Goal: Task Accomplishment & Management: Use online tool/utility

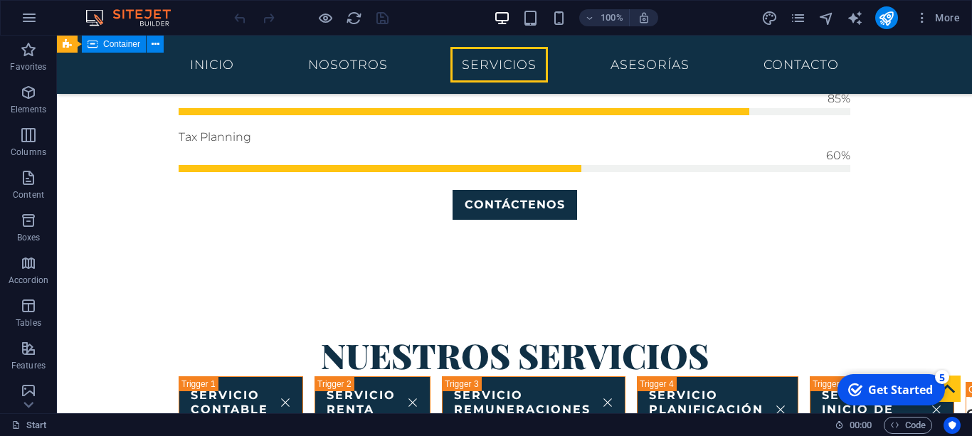
scroll to position [1277, 0]
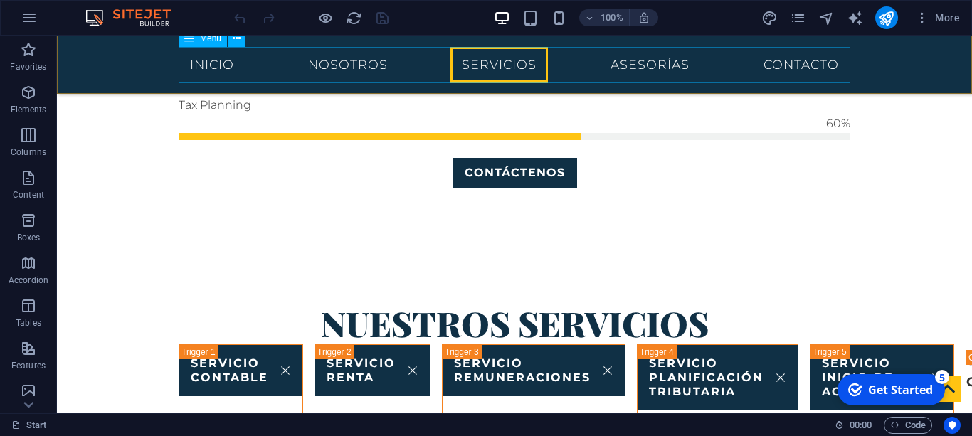
click at [367, 69] on nav "Inicio Nosotros Servicios Asesorías Contacto" at bounding box center [515, 65] width 672 height 36
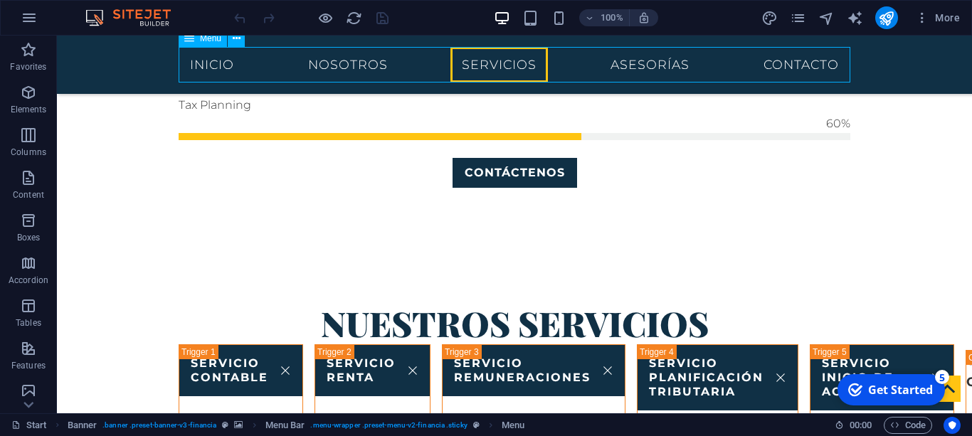
click at [367, 69] on nav "Inicio Nosotros Servicios Asesorías Contacto" at bounding box center [515, 65] width 672 height 36
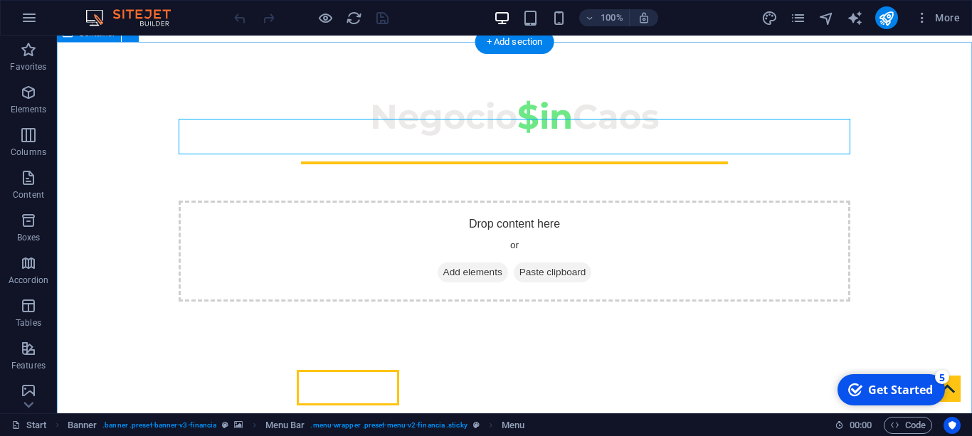
scroll to position [295, 0]
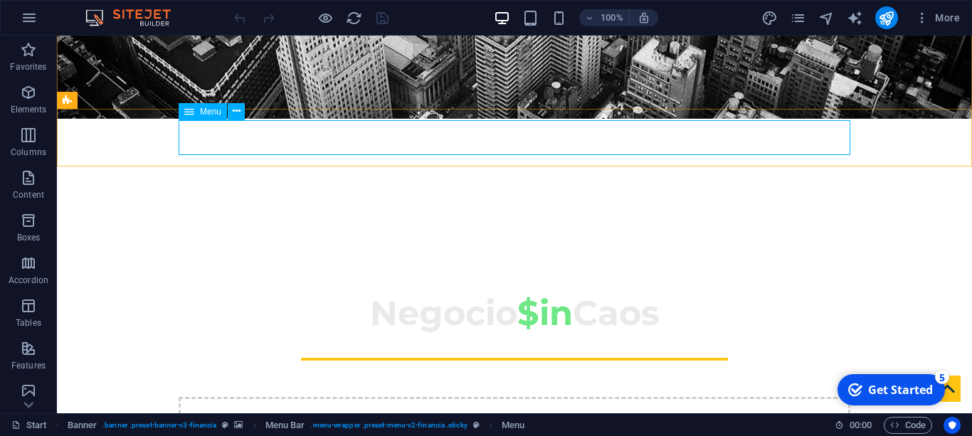
click at [205, 113] on span "Menu" at bounding box center [210, 111] width 21 height 9
click at [240, 114] on icon at bounding box center [237, 111] width 8 height 15
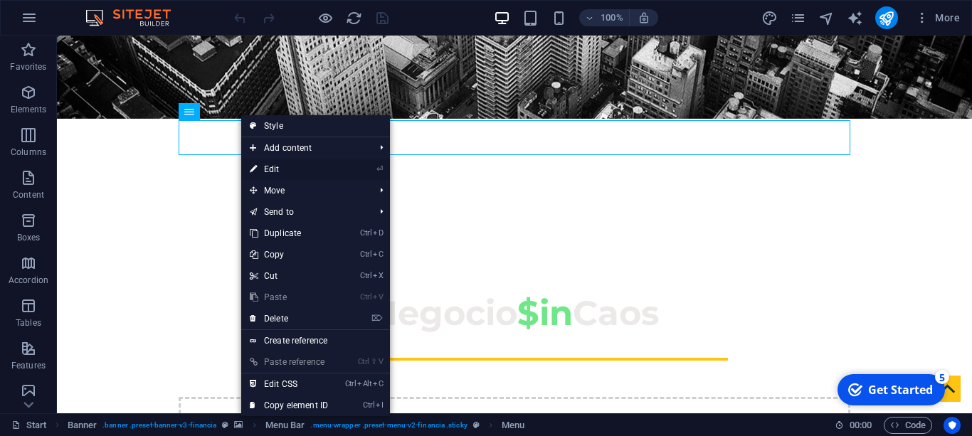
click at [294, 168] on link "⏎ Edit" at bounding box center [288, 169] width 95 height 21
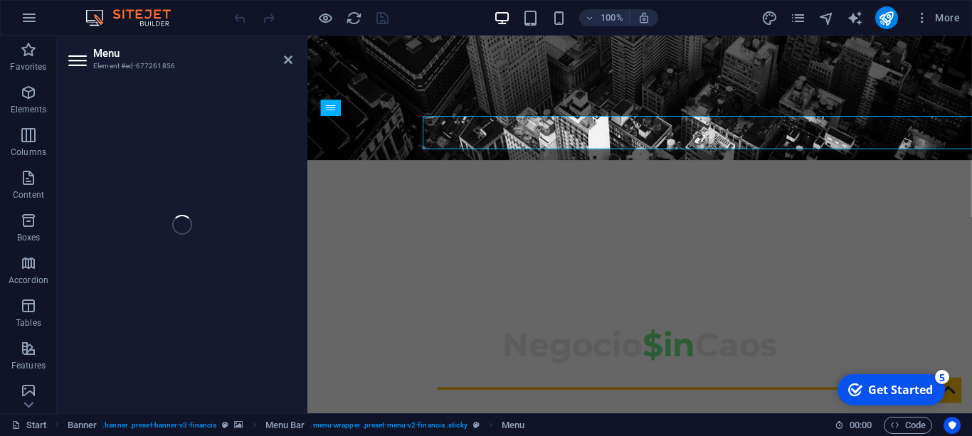
select select
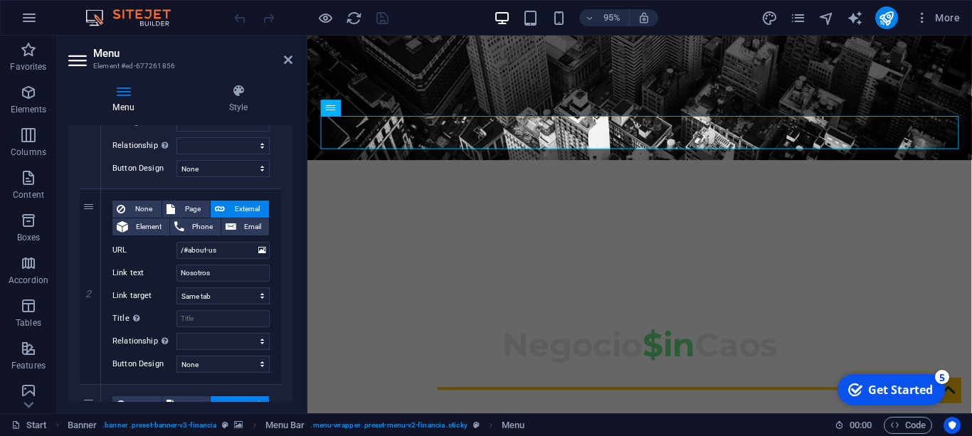
scroll to position [290, 0]
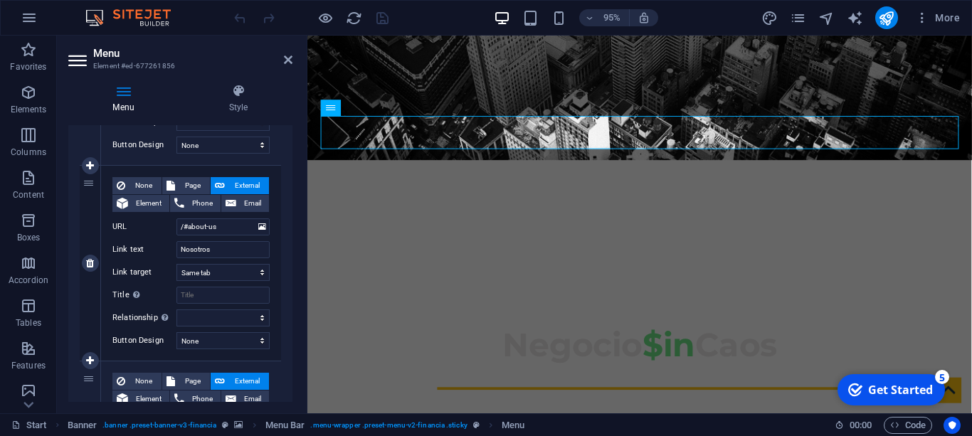
click at [93, 191] on div "2" at bounding box center [90, 263] width 21 height 195
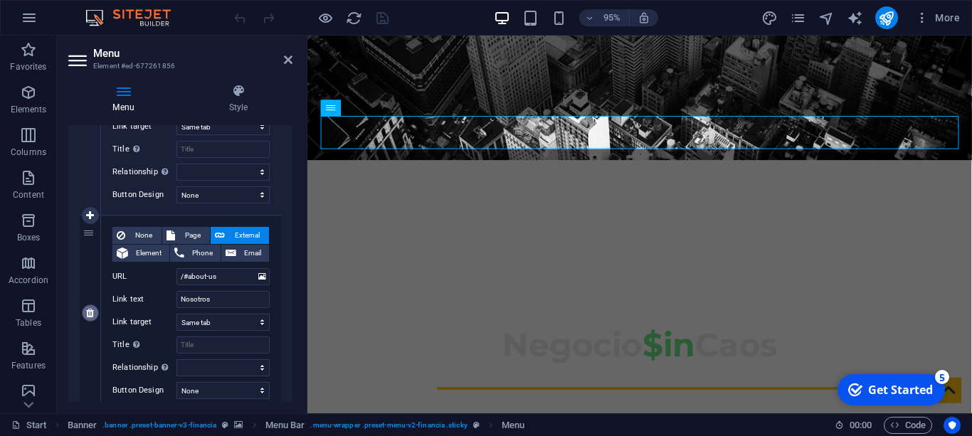
scroll to position [218, 0]
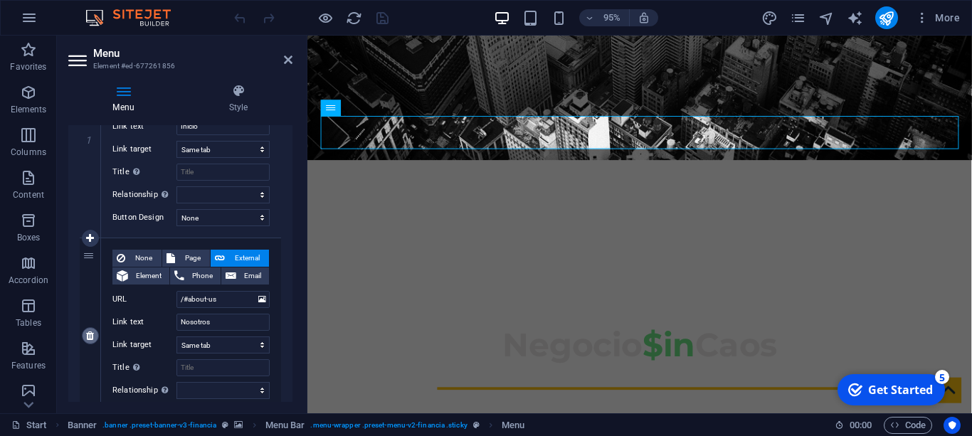
click at [85, 336] on link at bounding box center [90, 335] width 17 height 17
select select
type input "/#services2"
type input "Servicios"
select select
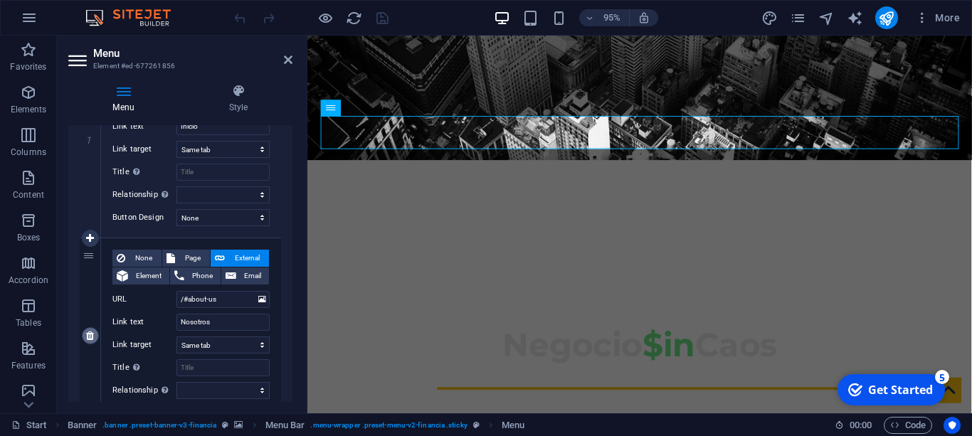
type input "/#asesorias"
type input "Asesorías"
select select "blank"
select select
type input "/#contact"
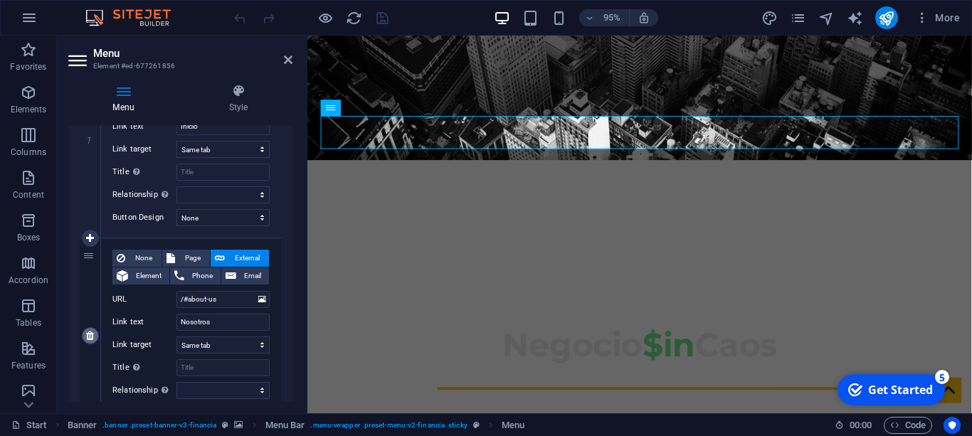
type input "Contacto"
select select
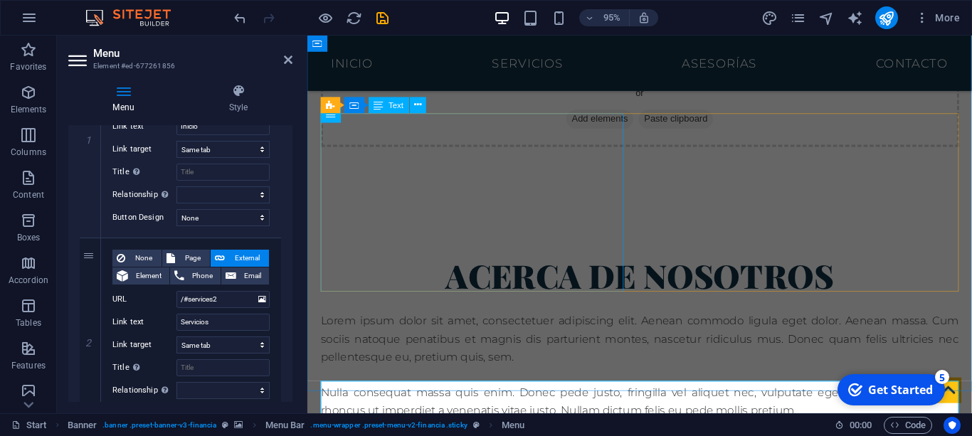
scroll to position [392, 0]
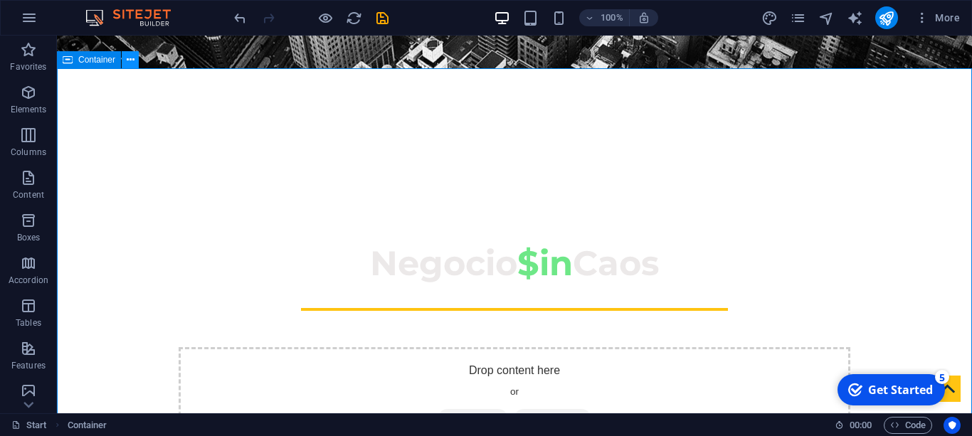
click at [132, 65] on icon at bounding box center [131, 60] width 8 height 15
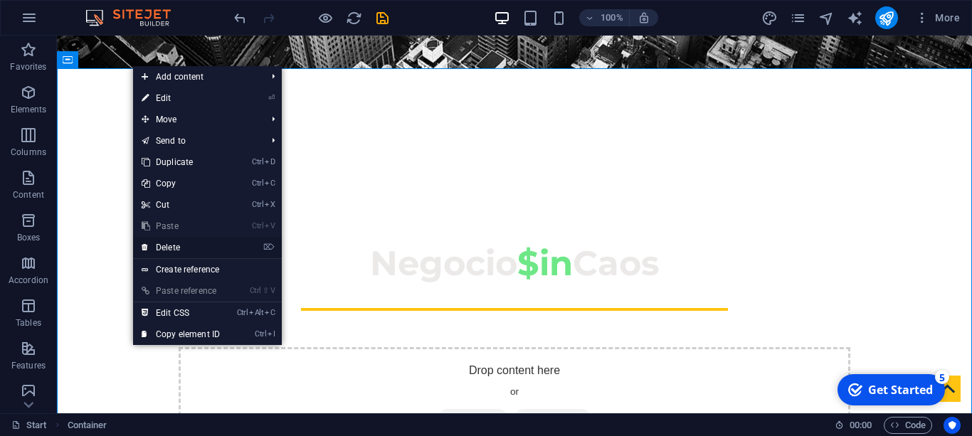
click at [165, 243] on link "⌦ Delete" at bounding box center [180, 247] width 95 height 21
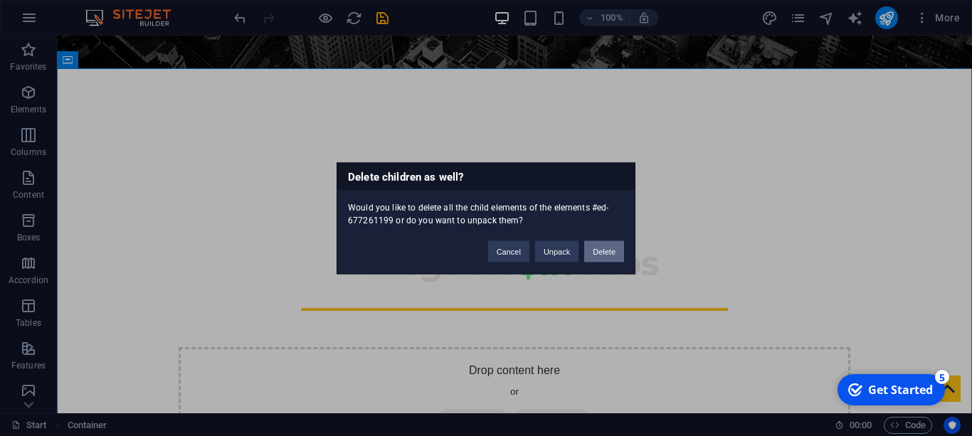
click at [603, 250] on button "Delete" at bounding box center [604, 251] width 40 height 21
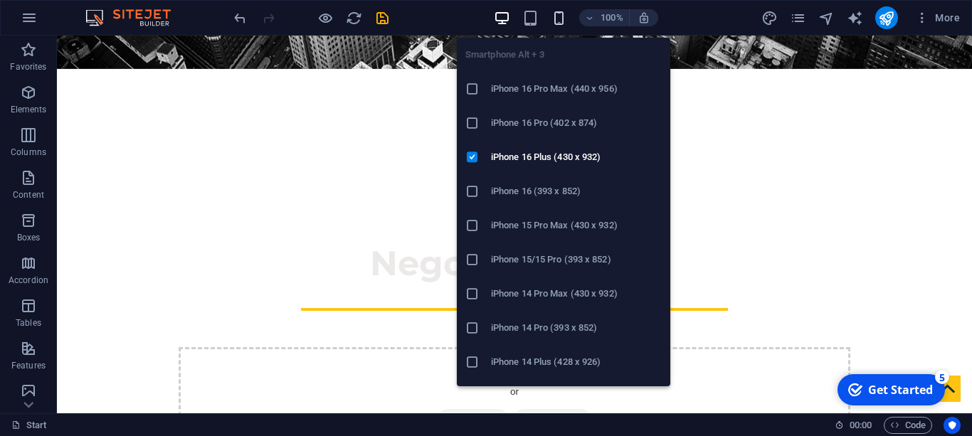
click at [561, 19] on icon "button" at bounding box center [559, 18] width 16 height 16
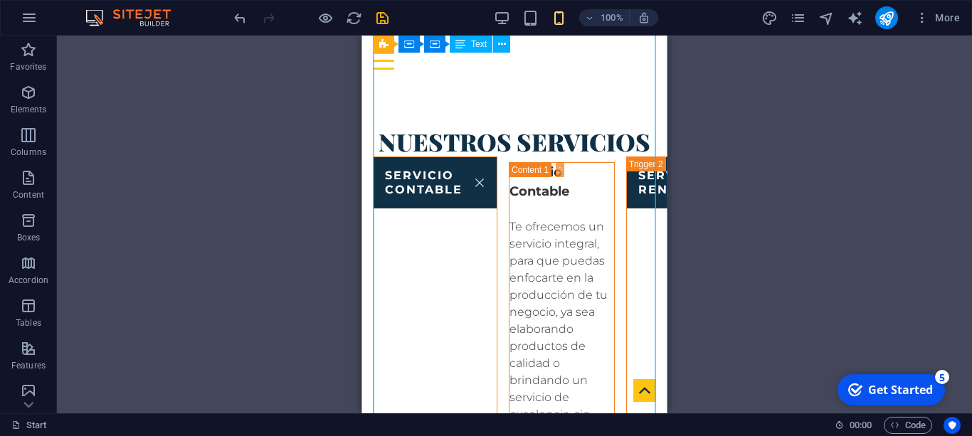
scroll to position [0, 0]
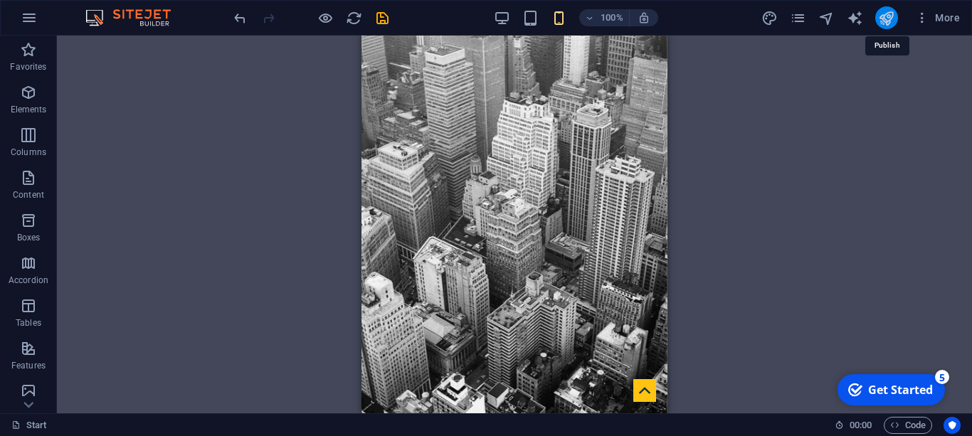
click at [890, 23] on icon "publish" at bounding box center [886, 18] width 16 height 16
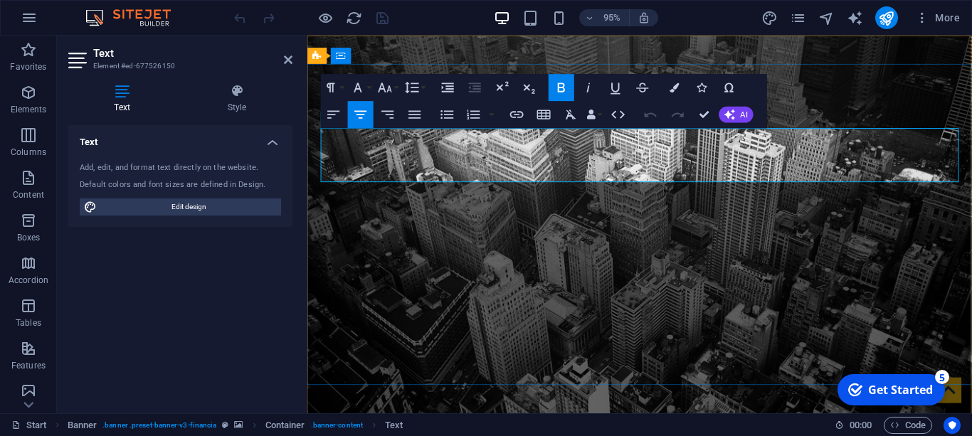
click at [381, 88] on icon "button" at bounding box center [385, 87] width 14 height 9
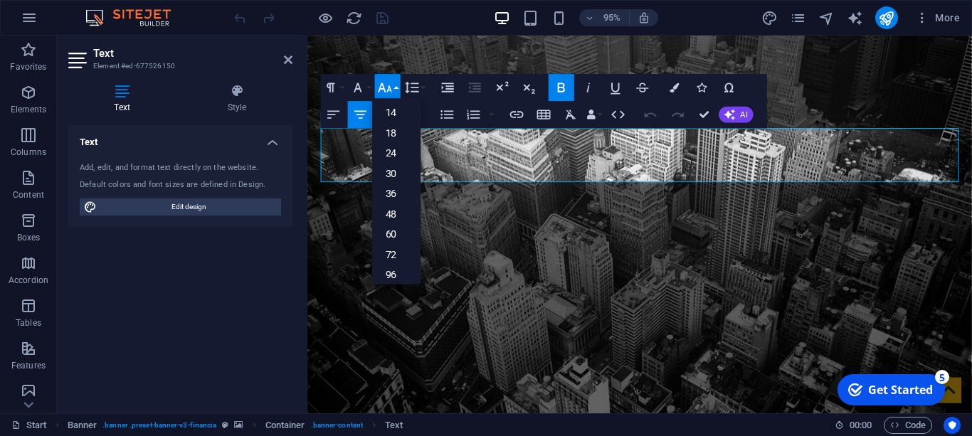
scroll to position [115, 0]
click at [391, 152] on link "24" at bounding box center [396, 147] width 48 height 21
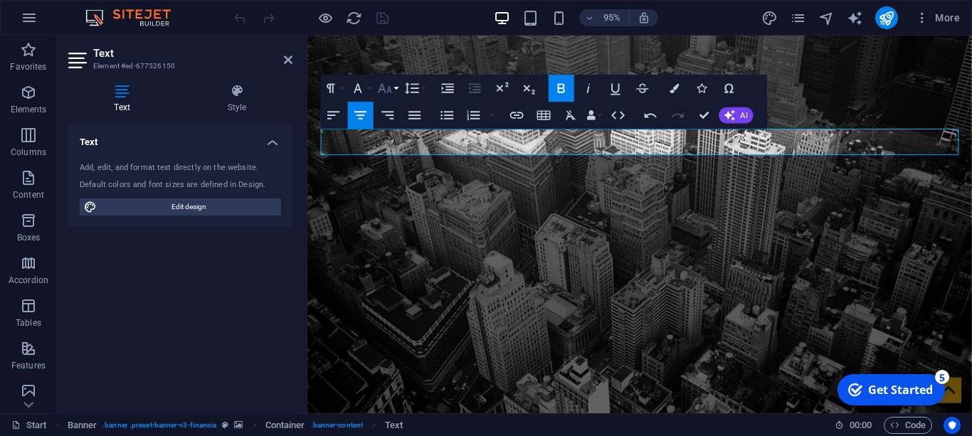
click at [391, 86] on icon "button" at bounding box center [385, 88] width 16 height 16
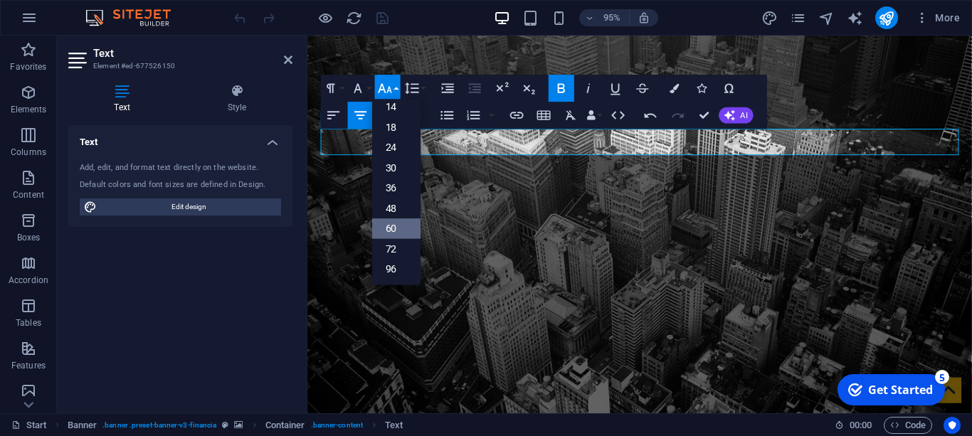
click at [384, 228] on link "60" at bounding box center [396, 229] width 48 height 21
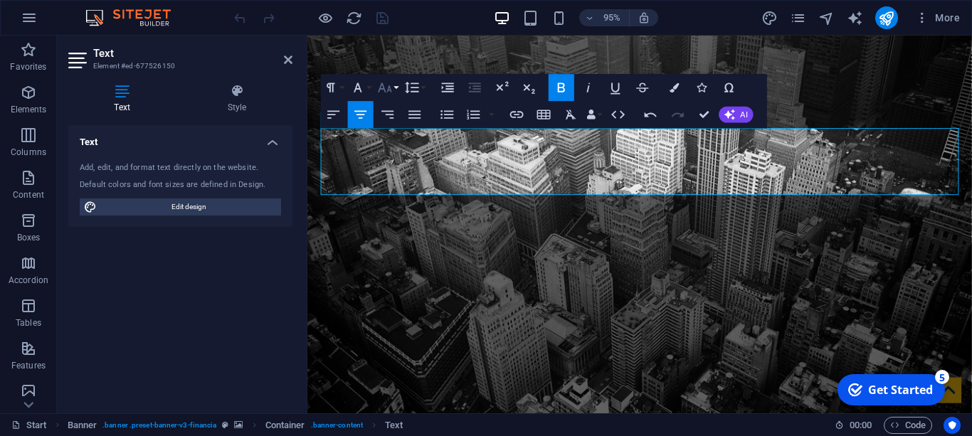
click at [382, 80] on icon "button" at bounding box center [385, 88] width 16 height 16
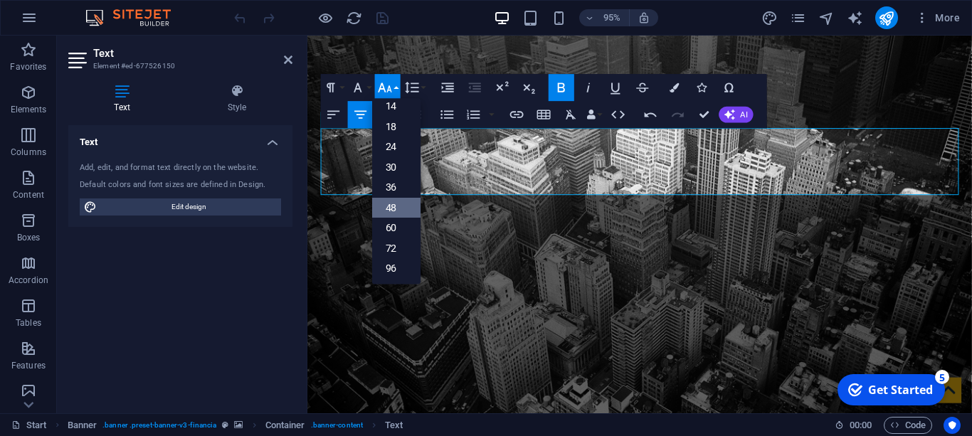
click at [384, 204] on link "48" at bounding box center [396, 208] width 48 height 21
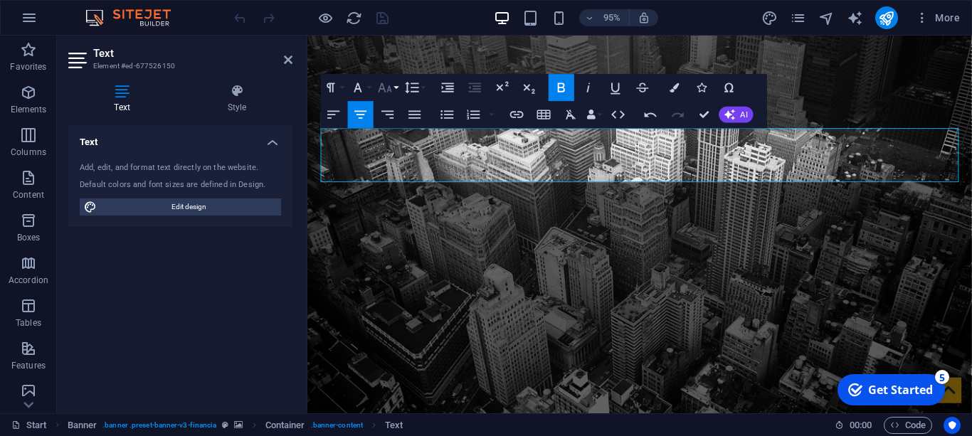
click at [381, 92] on icon "button" at bounding box center [385, 88] width 16 height 16
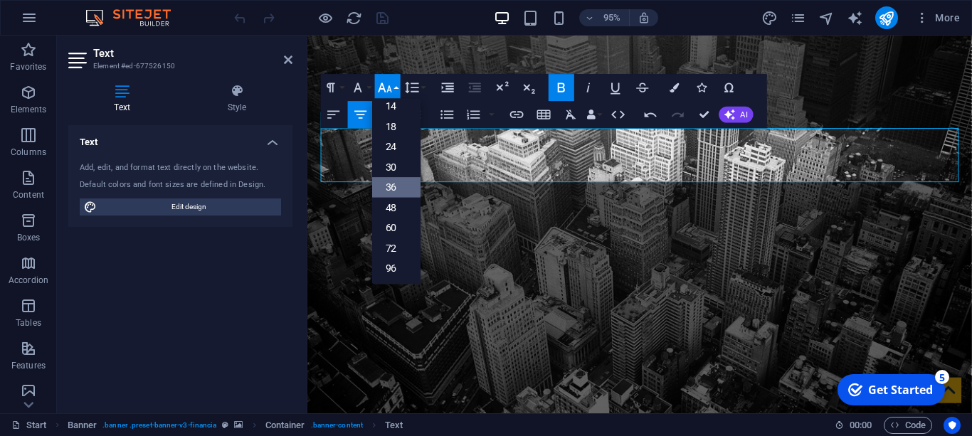
click at [384, 186] on link "36" at bounding box center [396, 188] width 48 height 21
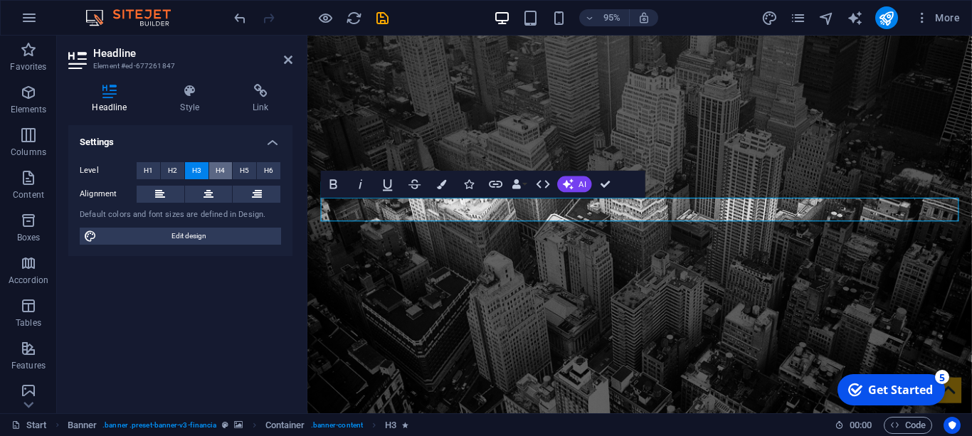
click at [218, 169] on span "H4" at bounding box center [220, 170] width 9 height 17
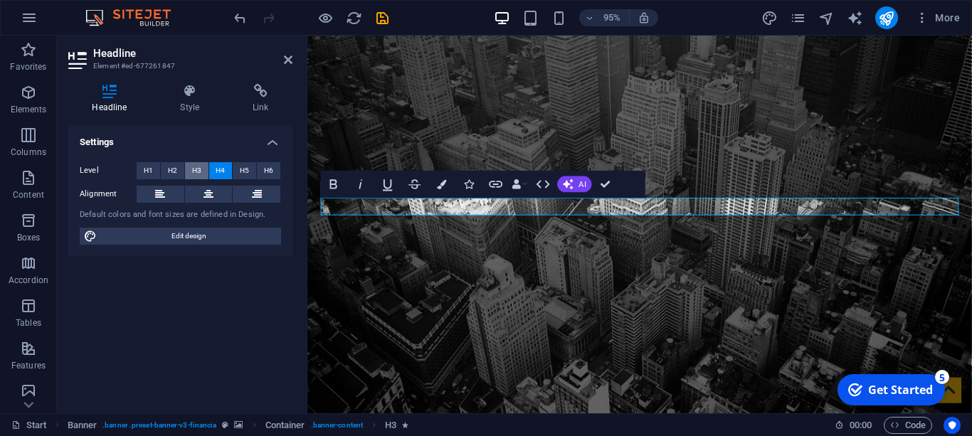
click at [199, 169] on span "H3" at bounding box center [196, 170] width 9 height 17
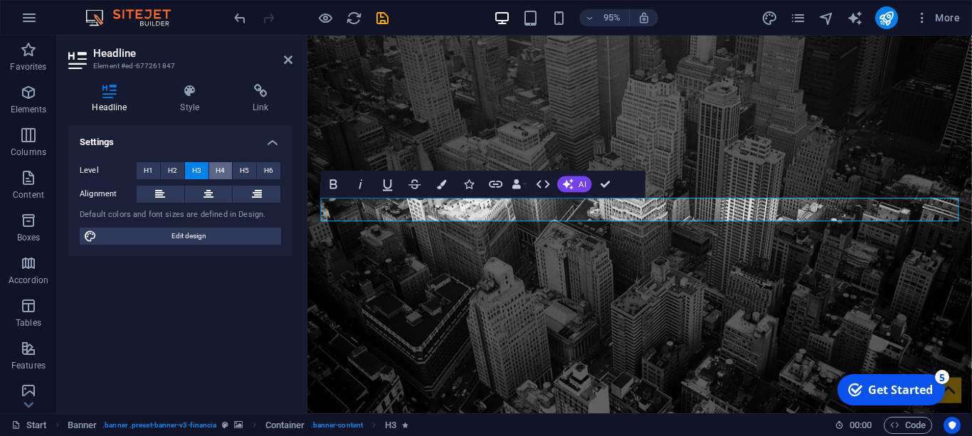
click at [218, 172] on span "H4" at bounding box center [220, 170] width 9 height 17
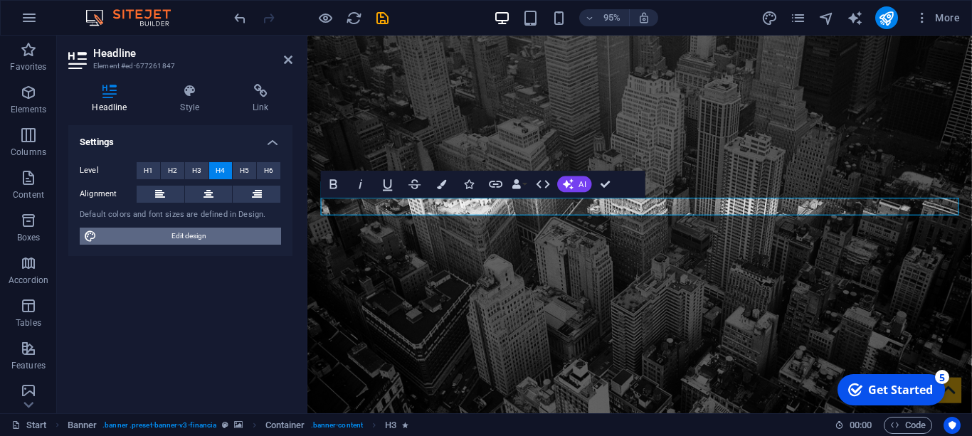
click at [205, 244] on span "Edit design" at bounding box center [189, 236] width 176 height 17
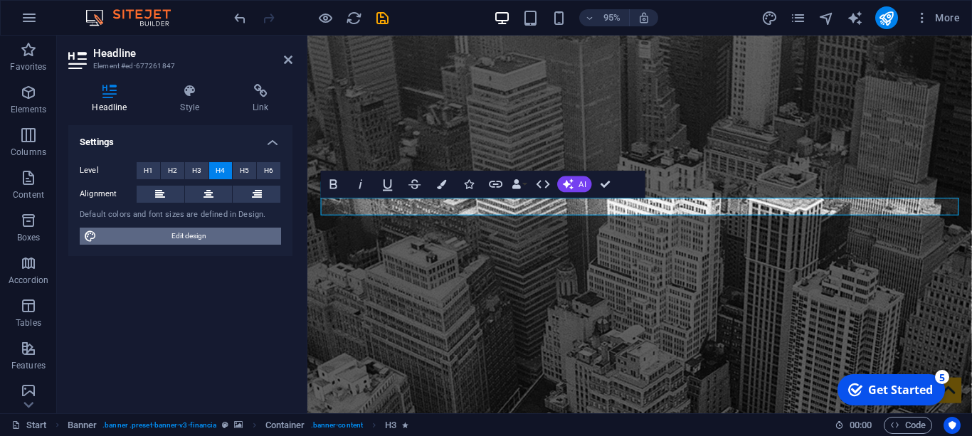
select select "rem"
select select "300"
select select "px"
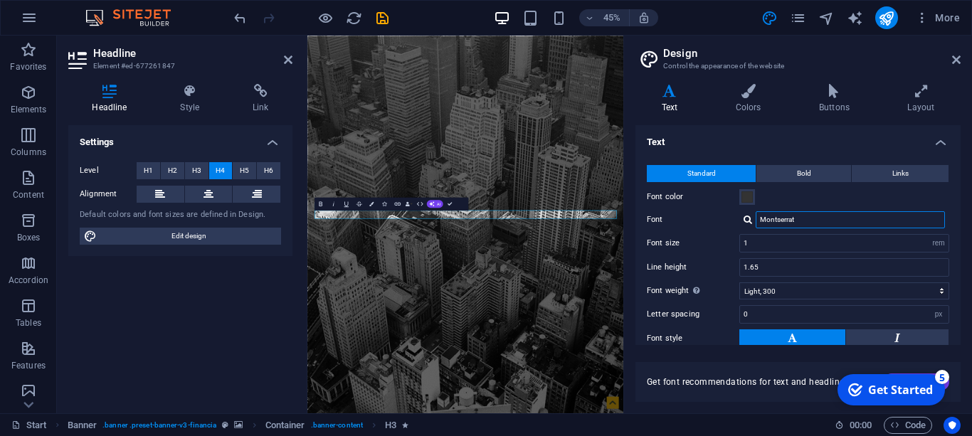
click at [785, 220] on input "Montserrat" at bounding box center [850, 219] width 189 height 17
click at [196, 174] on span "H3" at bounding box center [196, 170] width 9 height 17
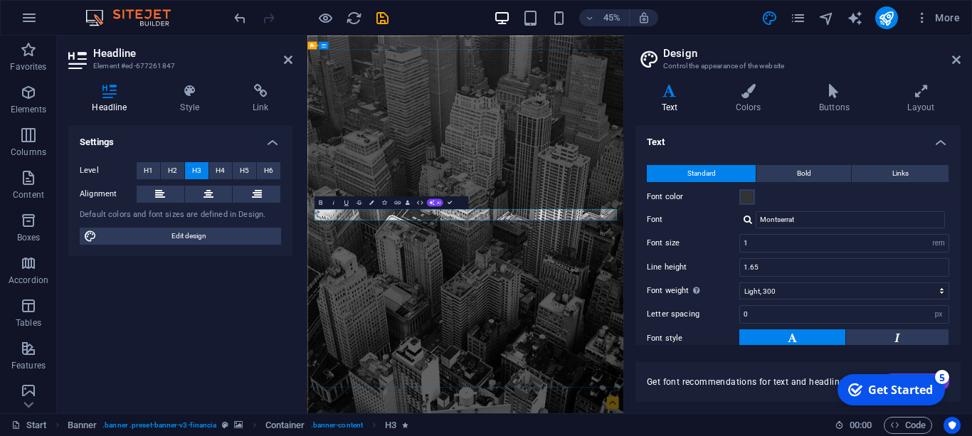
click at [217, 164] on span "H4" at bounding box center [220, 170] width 9 height 17
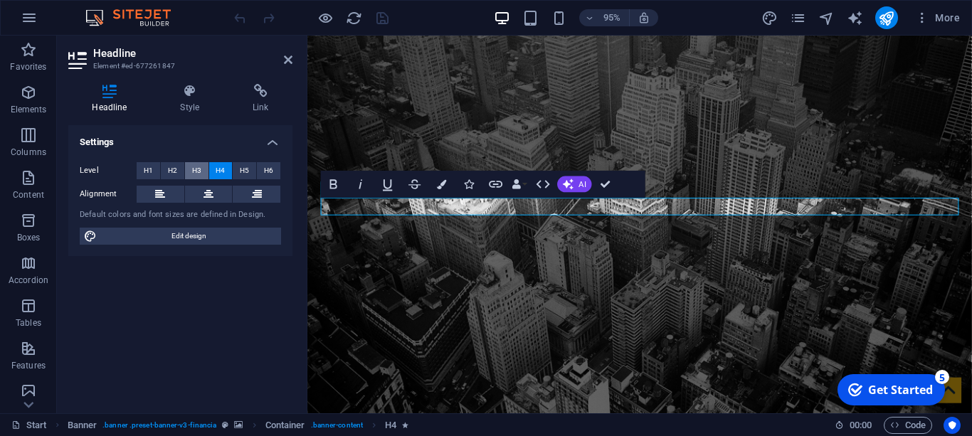
click at [201, 170] on button "H3" at bounding box center [196, 170] width 23 height 17
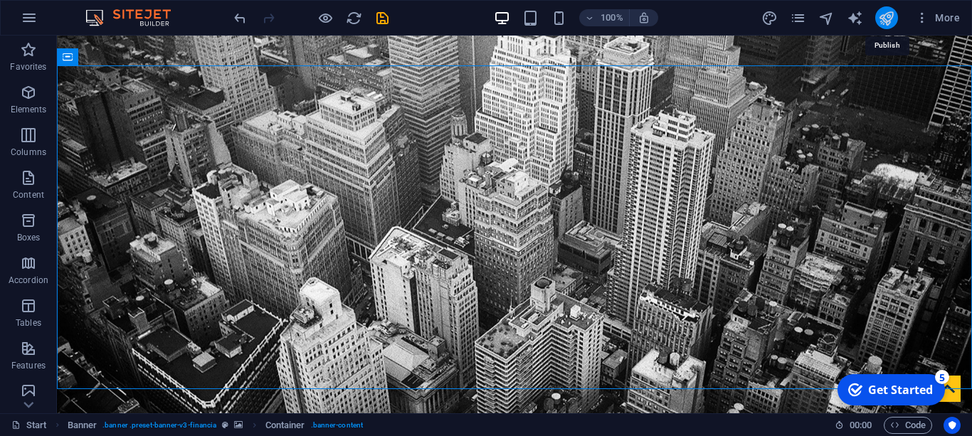
click at [888, 20] on icon "publish" at bounding box center [886, 18] width 16 height 16
